Goal: Information Seeking & Learning: Find specific fact

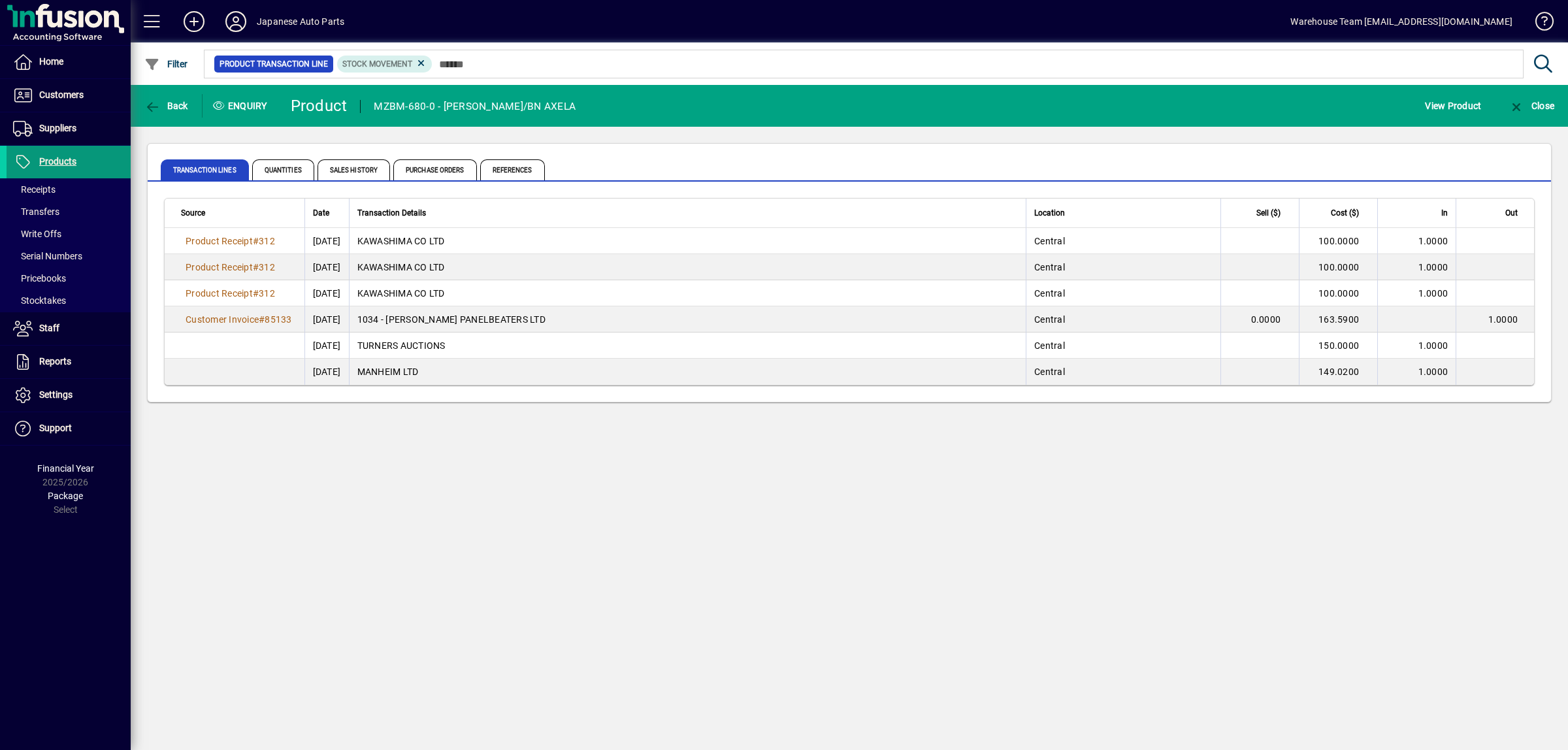
click at [55, 152] on span at bounding box center [69, 162] width 124 height 32
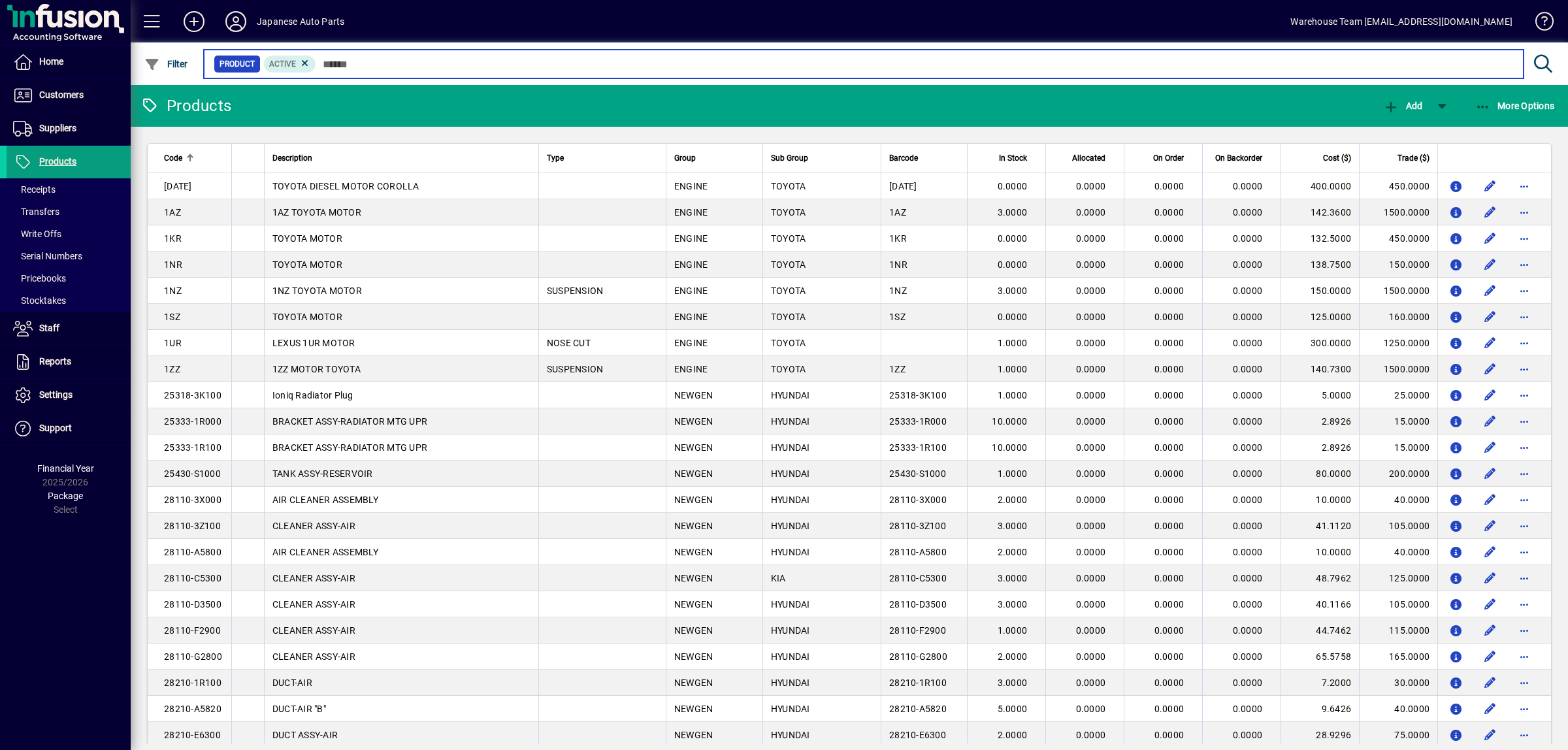
click at [357, 57] on input "text" at bounding box center [915, 63] width 1197 height 18
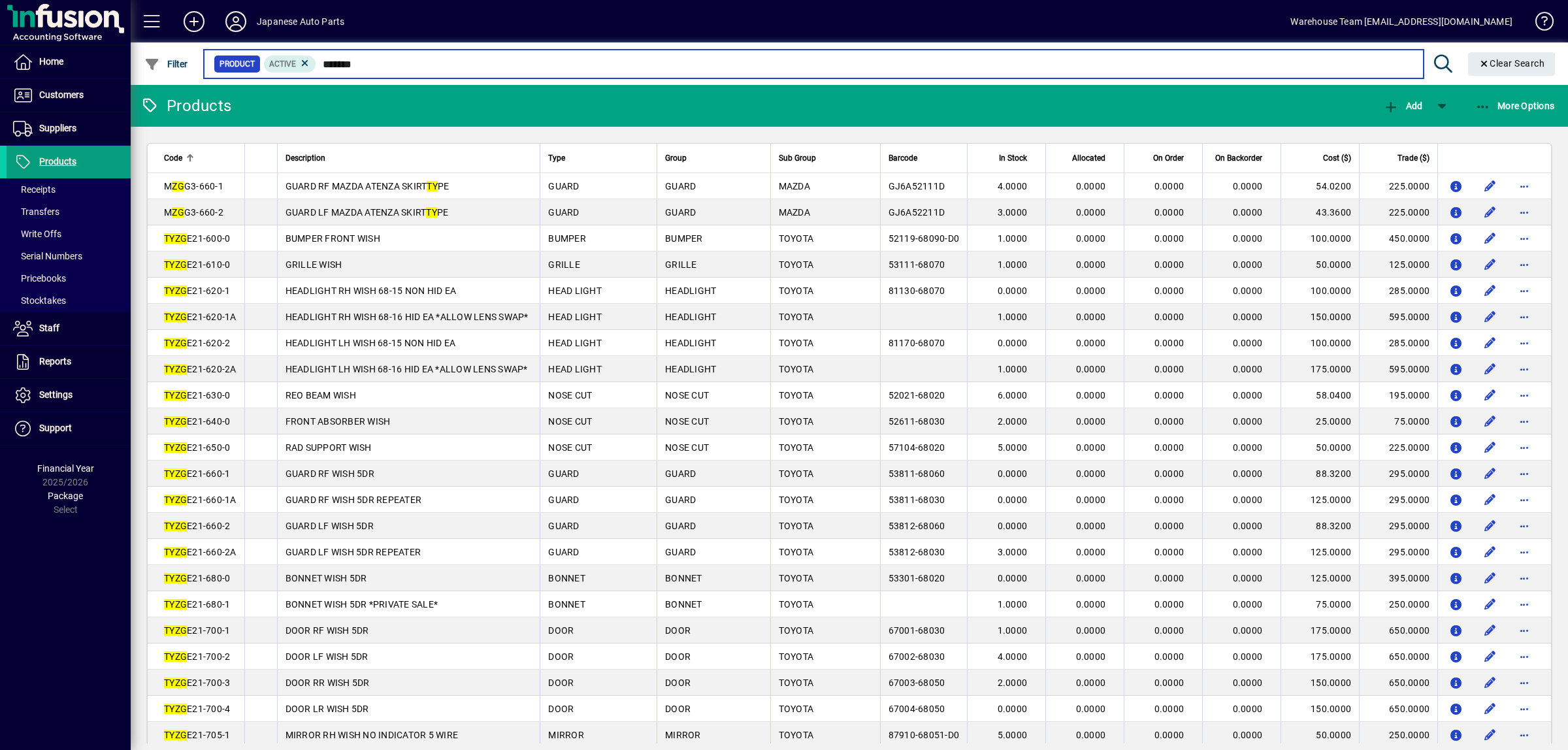
type input "********"
